Goal: Task Accomplishment & Management: Manage account settings

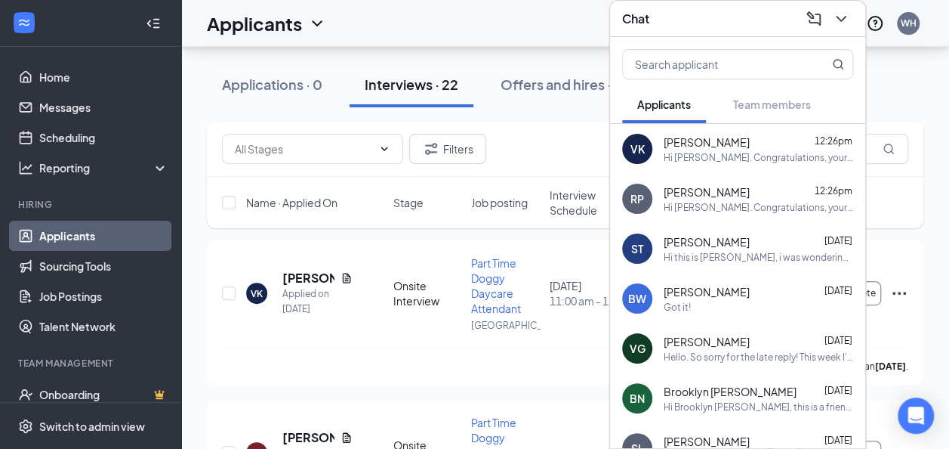
scroll to position [224, 0]
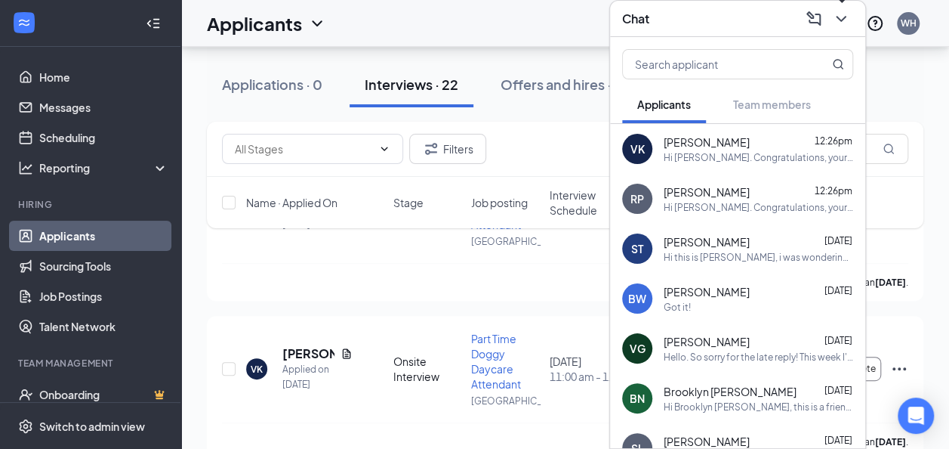
click at [842, 15] on icon "ChevronDown" at bounding box center [841, 19] width 18 height 18
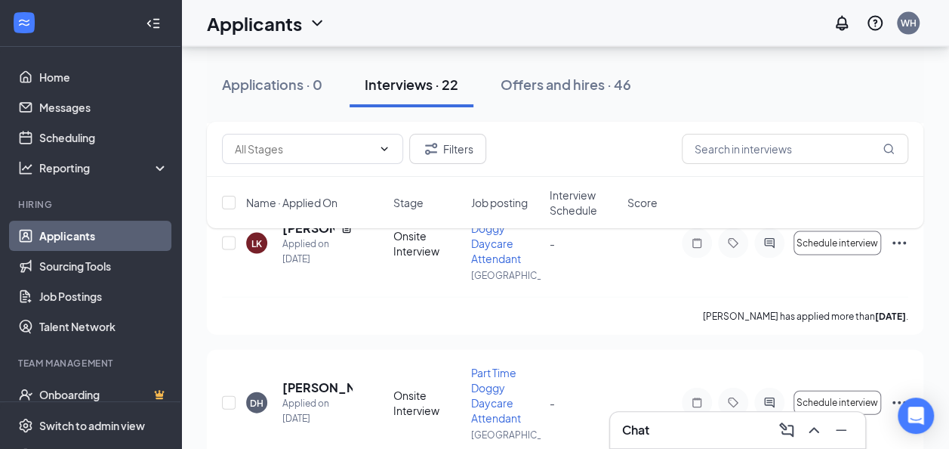
scroll to position [1465, 0]
click at [743, 158] on input "text" at bounding box center [795, 149] width 227 height 30
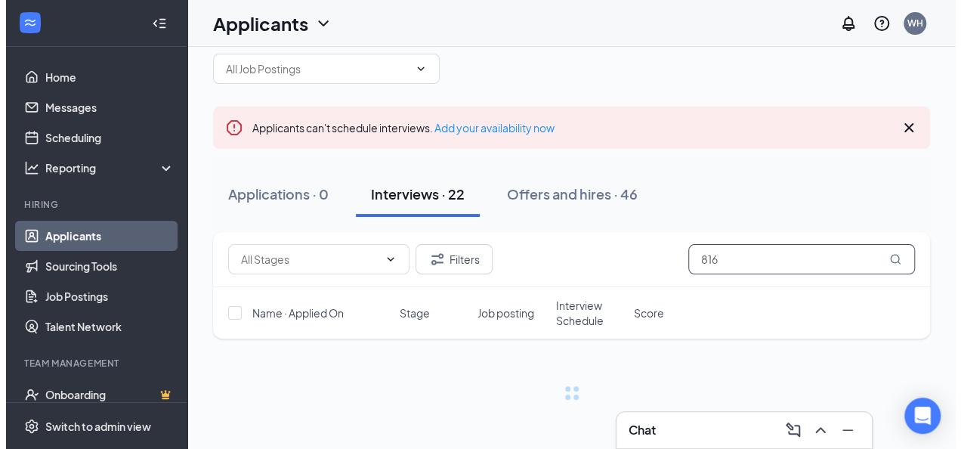
scroll to position [26, 0]
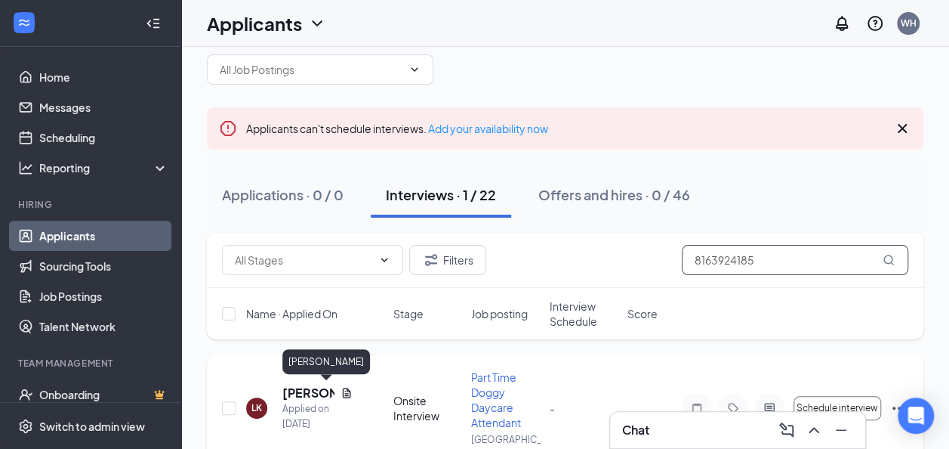
type input "8163924185"
click at [305, 384] on h5 "[PERSON_NAME]" at bounding box center [308, 392] width 52 height 17
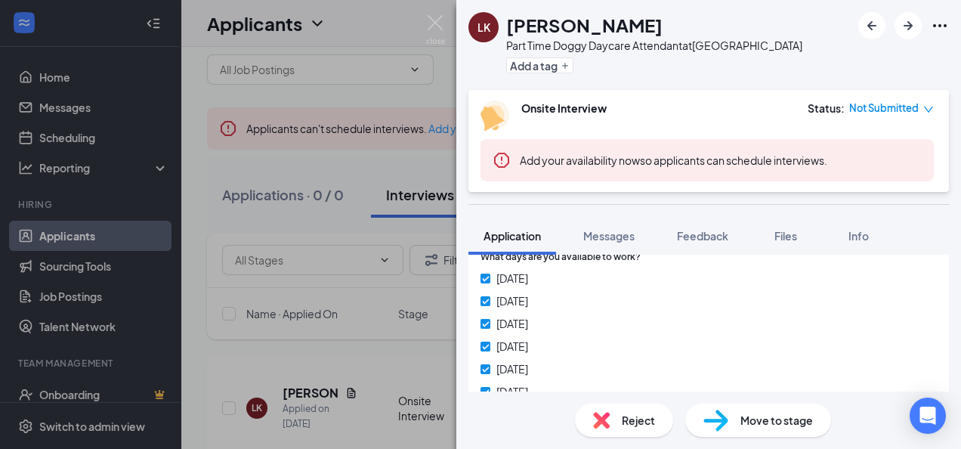
scroll to position [689, 0]
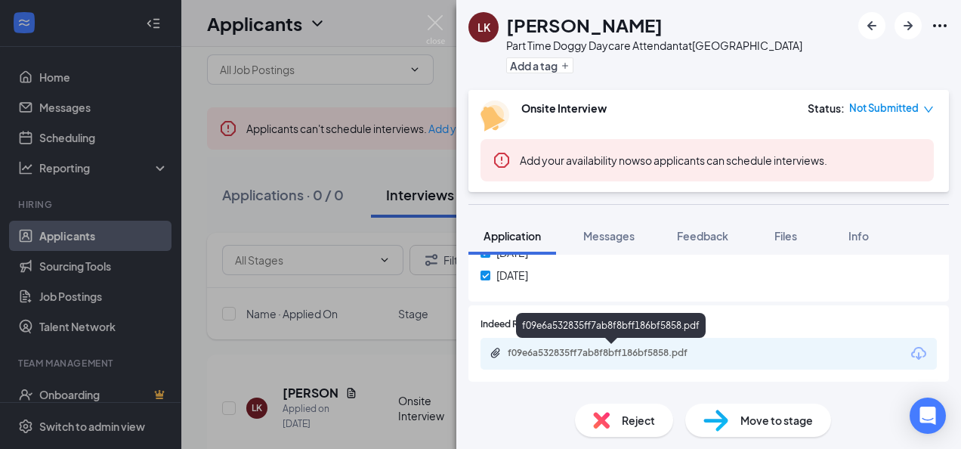
click at [668, 350] on div "f09e6a532835ff7ab8f8bff186bf5858.pdf" at bounding box center [612, 353] width 211 height 12
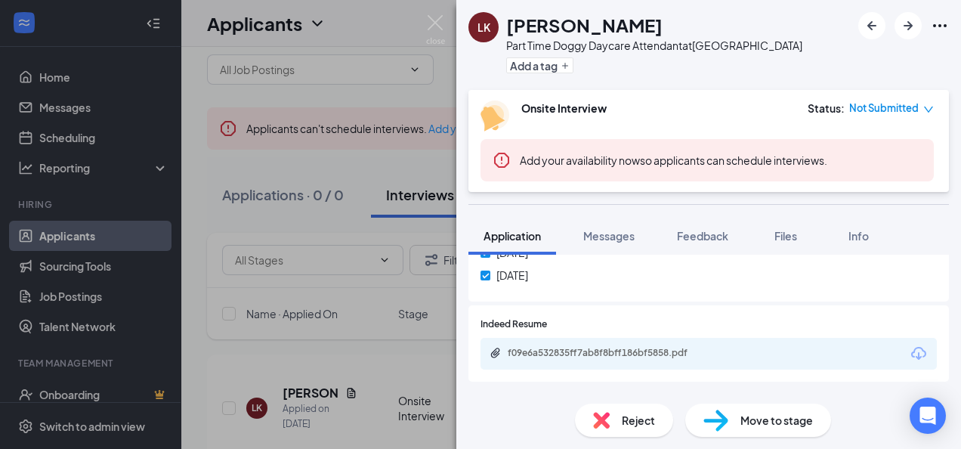
click at [621, 416] on span "Reject" at bounding box center [637, 420] width 33 height 17
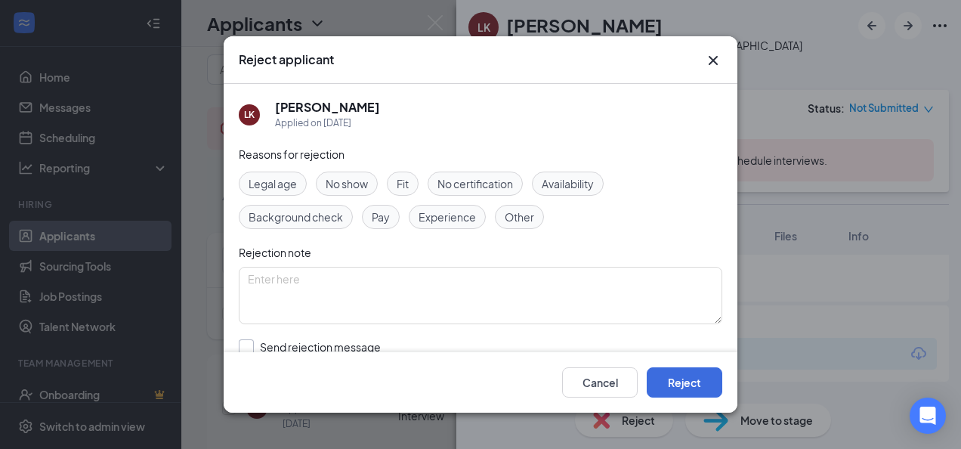
click at [322, 349] on input "Send rejection message If unchecked, the applicant will not receive a rejection…" at bounding box center [411, 355] width 344 height 33
checkbox input "true"
click at [699, 380] on button "Reject" at bounding box center [684, 382] width 76 height 30
